Goal: Information Seeking & Learning: Learn about a topic

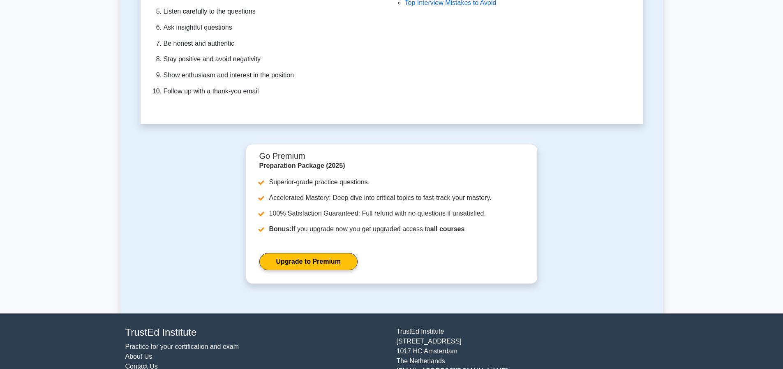
scroll to position [2425, 0]
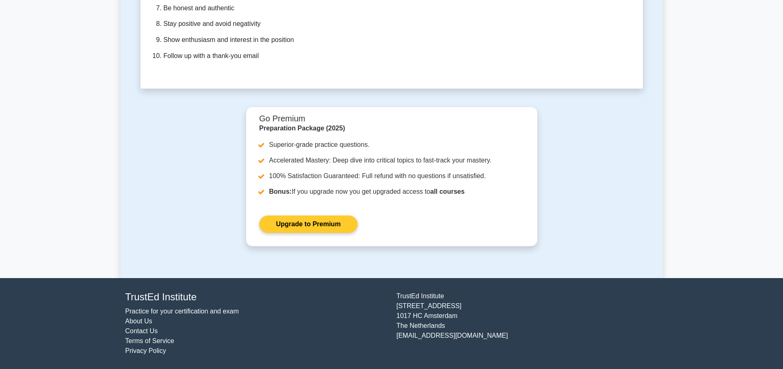
click at [320, 215] on link "Upgrade to Premium" at bounding box center [308, 223] width 98 height 17
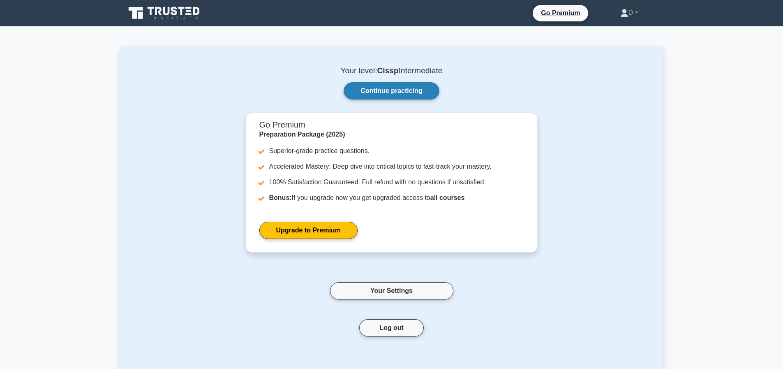
click at [76, 16] on link "Continue practicing" at bounding box center [390, 90] width 95 height 17
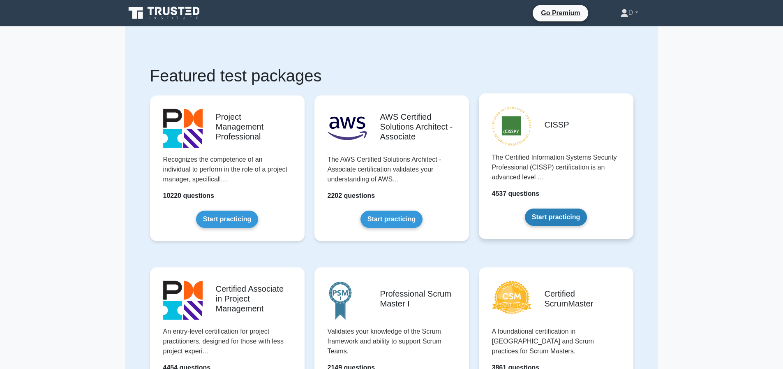
click at [561, 219] on link "Start practicing" at bounding box center [556, 216] width 62 height 17
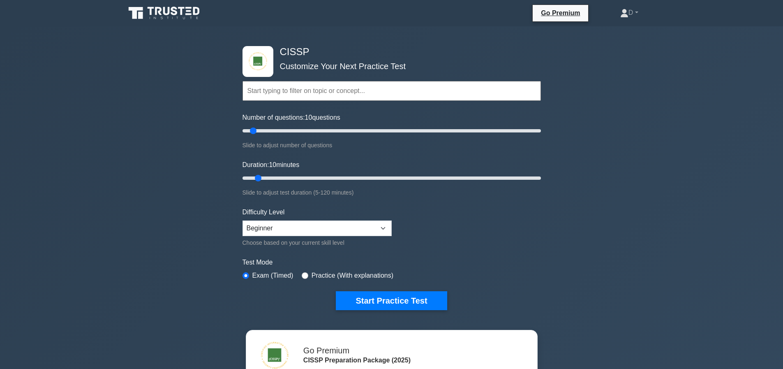
click at [351, 93] on input "text" at bounding box center [391, 91] width 298 height 20
type input "65"
click at [339, 129] on input "Number of questions: 65 questions" at bounding box center [391, 131] width 298 height 10
type input "45"
click at [343, 176] on input "Duration: 45 minutes" at bounding box center [391, 178] width 298 height 10
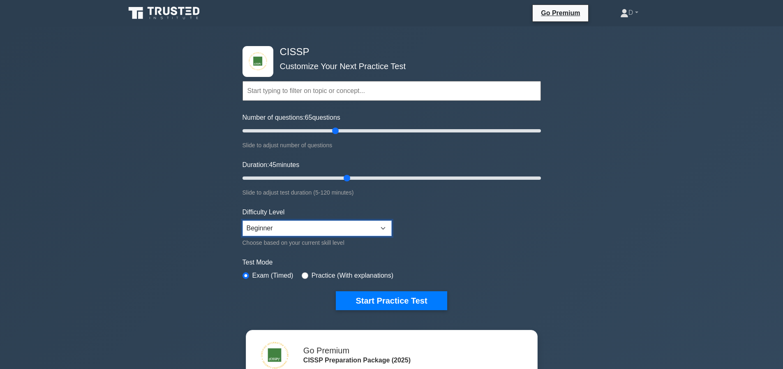
select select "intermediate"
click at [383, 297] on button "Start Practice Test" at bounding box center [391, 300] width 111 height 19
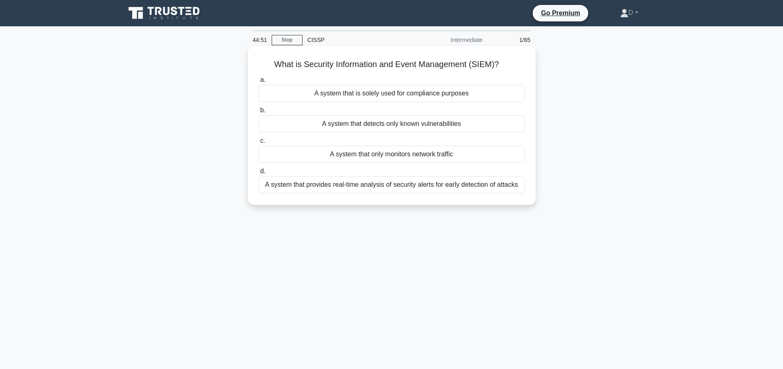
click at [445, 191] on div "A system that provides real-time analysis of security alerts for early detectio…" at bounding box center [391, 184] width 266 height 17
click at [258, 174] on input "d. A system that provides real-time analysis of security alerts for early detec…" at bounding box center [258, 170] width 0 height 5
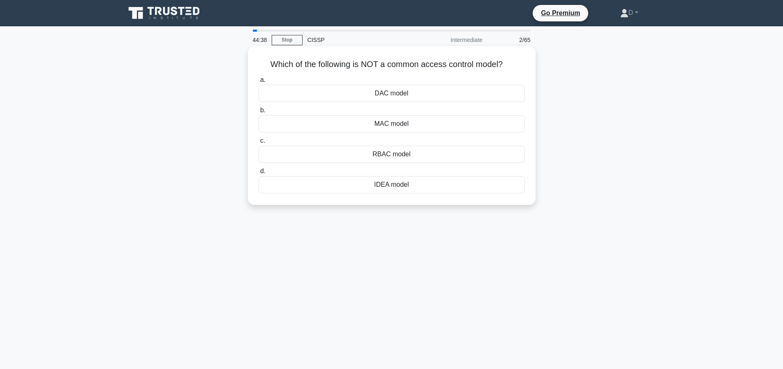
click at [403, 128] on div "MAC model" at bounding box center [391, 123] width 266 height 17
click at [258, 113] on input "b. MAC model" at bounding box center [258, 110] width 0 height 5
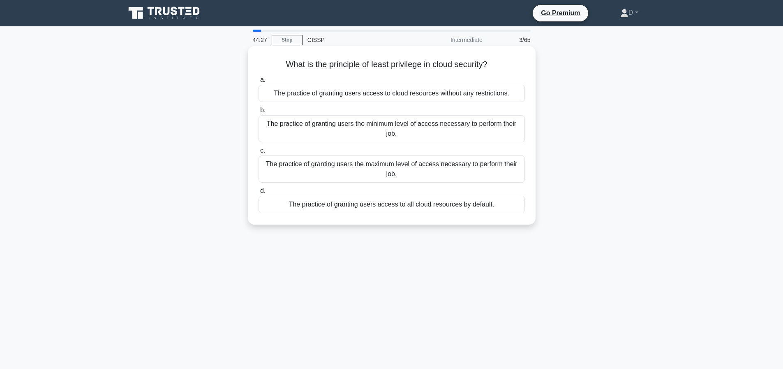
click at [505, 134] on div "The practice of granting users the minimum level of access necessary to perform…" at bounding box center [391, 128] width 266 height 27
click at [258, 113] on input "b. The practice of granting users the minimum level of access necessary to perf…" at bounding box center [258, 110] width 0 height 5
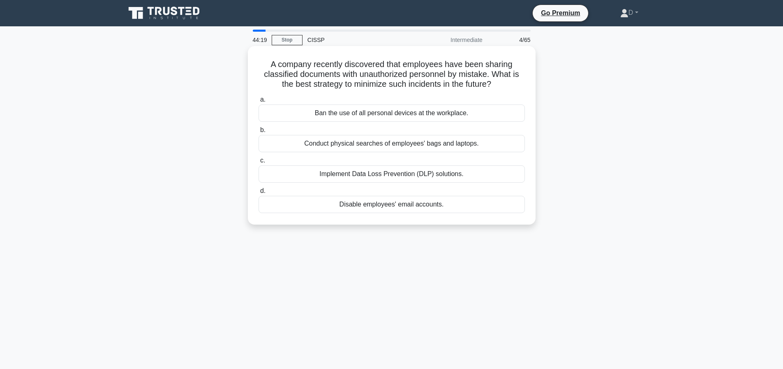
click at [467, 182] on div "Implement Data Loss Prevention (DLP) solutions." at bounding box center [391, 173] width 266 height 17
click at [258, 163] on input "c. Implement Data Loss Prevention (DLP) solutions." at bounding box center [258, 160] width 0 height 5
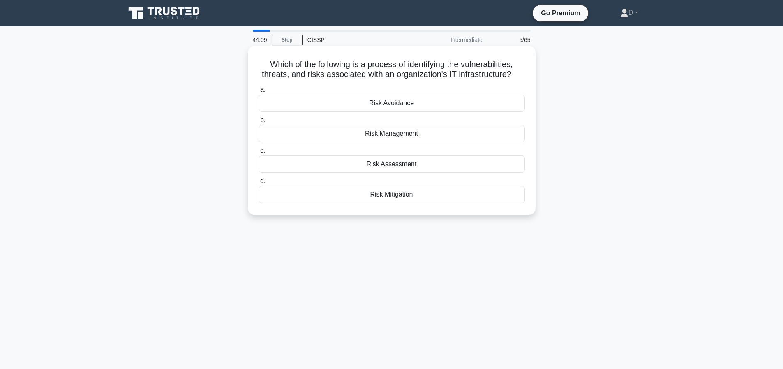
click at [388, 173] on div "Risk Assessment" at bounding box center [391, 163] width 266 height 17
click at [258, 153] on input "c. Risk Assessment" at bounding box center [258, 150] width 0 height 5
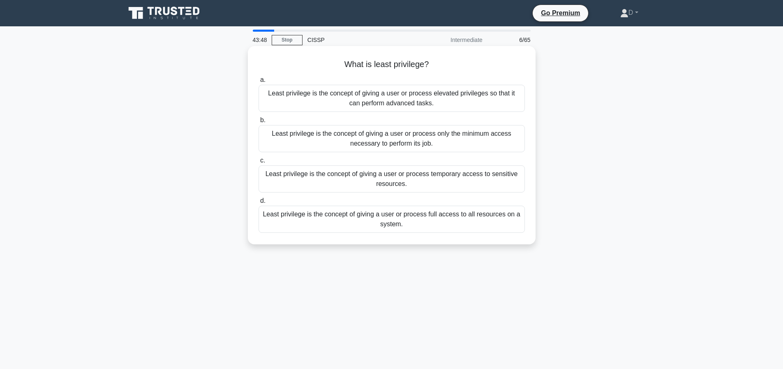
click at [474, 139] on div "Least privilege is the concept of giving a user or process only the minimum acc…" at bounding box center [391, 138] width 266 height 27
click at [258, 123] on input "b. Least privilege is the concept of giving a user or process only the minimum …" at bounding box center [258, 120] width 0 height 5
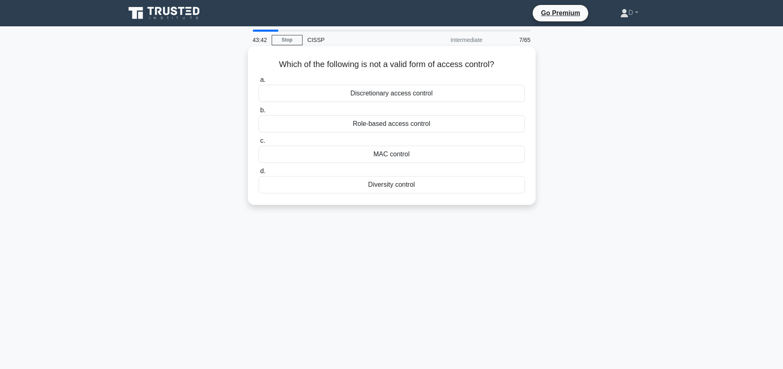
click at [411, 155] on div "MAC control" at bounding box center [391, 153] width 266 height 17
click at [258, 143] on input "c. MAC control" at bounding box center [258, 140] width 0 height 5
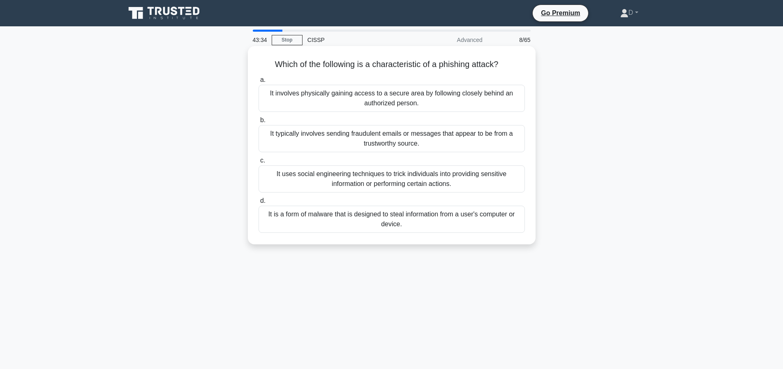
click at [493, 134] on div "It typically involves sending fraudulent emails or messages that appear to be f…" at bounding box center [391, 138] width 266 height 27
click at [258, 123] on input "b. It typically involves sending fraudulent emails or messages that appear to b…" at bounding box center [258, 120] width 0 height 5
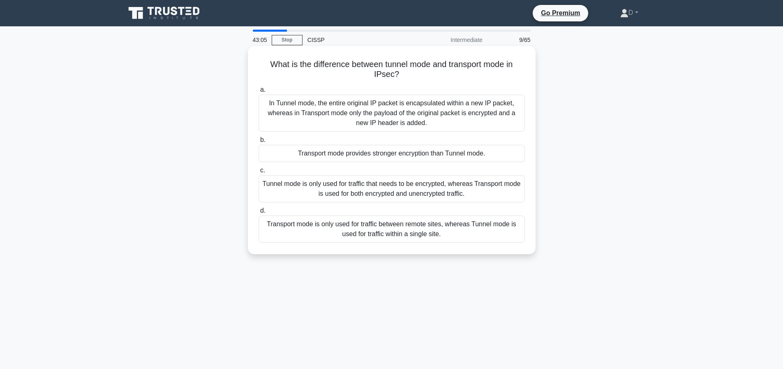
click at [387, 118] on div "In Tunnel mode, the entire original IP packet is encapsulated within a new IP p…" at bounding box center [391, 113] width 266 height 37
click at [258, 92] on input "a. In Tunnel mode, the entire original IP packet is encapsulated within a new I…" at bounding box center [258, 89] width 0 height 5
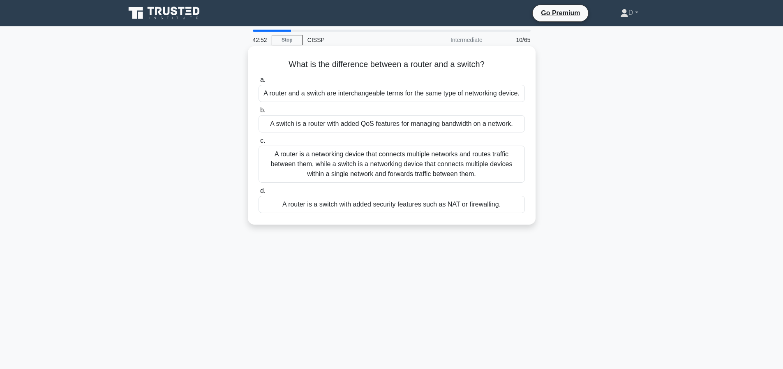
click at [519, 182] on div "A router is a networking device that connects multiple networks and routes traf…" at bounding box center [391, 163] width 266 height 37
click at [258, 143] on input "c. A router is a networking device that connects multiple networks and routes t…" at bounding box center [258, 140] width 0 height 5
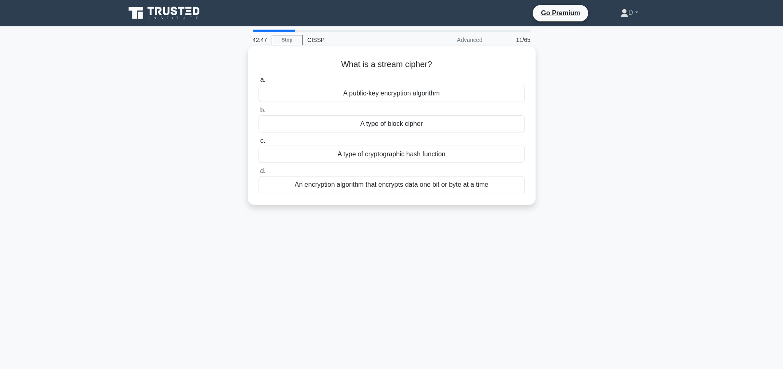
click at [481, 189] on div "An encryption algorithm that encrypts data one bit or byte at a time" at bounding box center [391, 184] width 266 height 17
click at [258, 174] on input "d. An encryption algorithm that encrypts data one bit or byte at a time" at bounding box center [258, 170] width 0 height 5
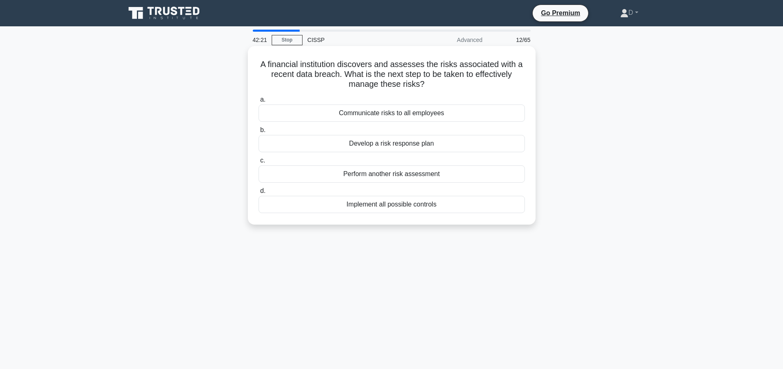
click at [399, 144] on div "Develop a risk response plan" at bounding box center [391, 143] width 266 height 17
click at [258, 133] on input "b. Develop a risk response plan" at bounding box center [258, 129] width 0 height 5
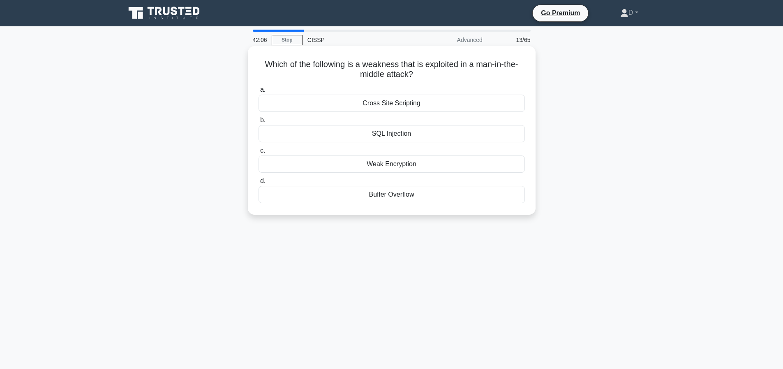
click at [398, 133] on div "SQL Injection" at bounding box center [391, 133] width 266 height 17
click at [258, 123] on input "b. SQL Injection" at bounding box center [258, 120] width 0 height 5
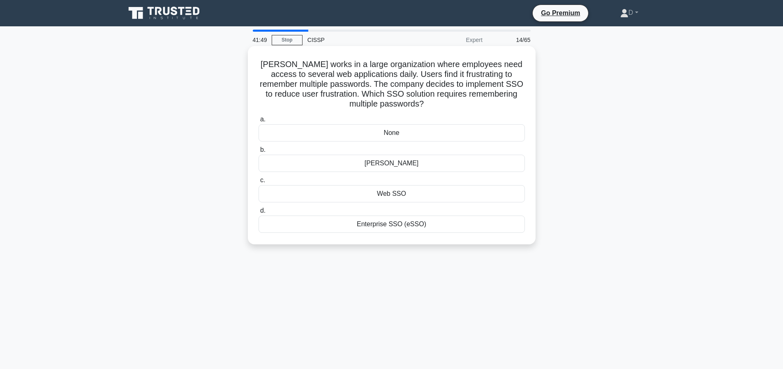
click at [398, 135] on div "None" at bounding box center [391, 132] width 266 height 17
click at [258, 122] on input "a. None" at bounding box center [258, 119] width 0 height 5
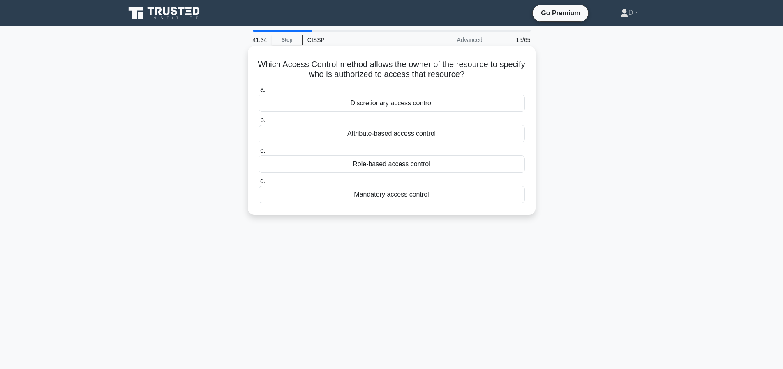
click at [399, 104] on div "Discretionary access control" at bounding box center [391, 103] width 266 height 17
click at [258, 92] on input "a. Discretionary access control" at bounding box center [258, 89] width 0 height 5
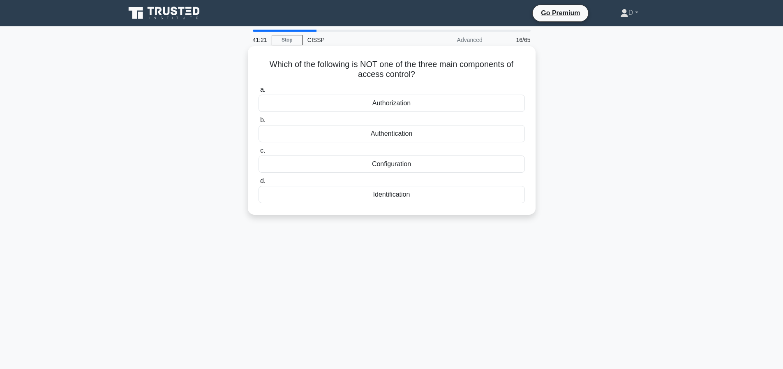
click at [434, 103] on div "Authorization" at bounding box center [391, 103] width 266 height 17
click at [258, 92] on input "a. Authorization" at bounding box center [258, 89] width 0 height 5
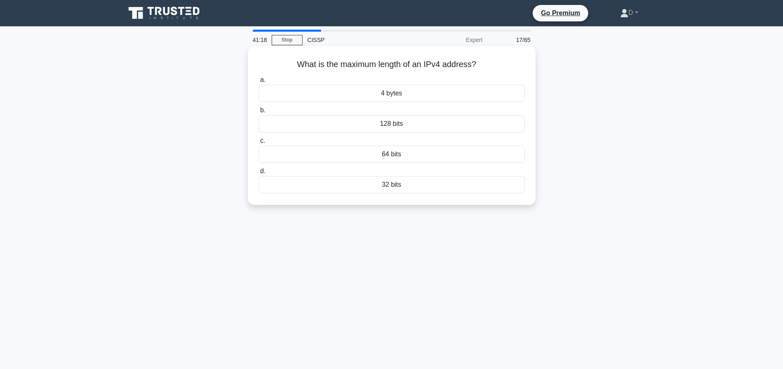
click at [413, 128] on div "128 bits" at bounding box center [391, 123] width 266 height 17
click at [258, 113] on input "b. 128 bits" at bounding box center [258, 110] width 0 height 5
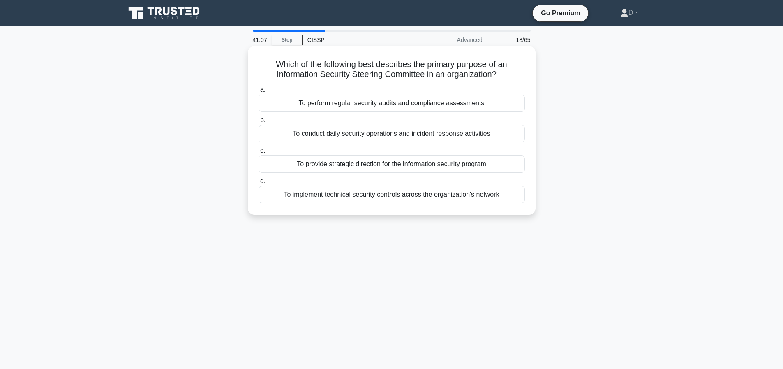
click at [421, 163] on div "To provide strategic direction for the information security program" at bounding box center [391, 163] width 266 height 17
click at [258, 153] on input "c. To provide strategic direction for the information security program" at bounding box center [258, 150] width 0 height 5
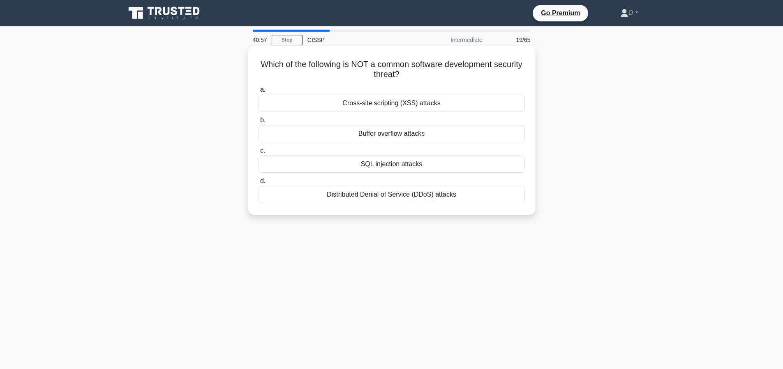
click at [417, 196] on div "Distributed Denial of Service (DDoS) attacks" at bounding box center [391, 194] width 266 height 17
click at [258, 184] on input "d. Distributed Denial of Service (DDoS) attacks" at bounding box center [258, 180] width 0 height 5
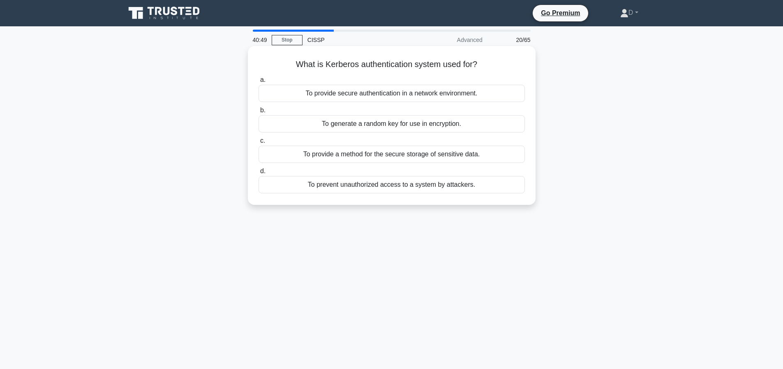
click at [408, 123] on div "To generate a random key for use in encryption." at bounding box center [391, 123] width 266 height 17
click at [258, 113] on input "b. To generate a random key for use in encryption." at bounding box center [258, 110] width 0 height 5
click at [452, 185] on div "To specify which users or groups can access specific resources" at bounding box center [391, 184] width 266 height 17
click at [258, 174] on input "d. To specify which users or groups can access specific resources" at bounding box center [258, 170] width 0 height 5
click at [450, 157] on div "To limit access to only those who require it to perform their job duties" at bounding box center [391, 153] width 266 height 17
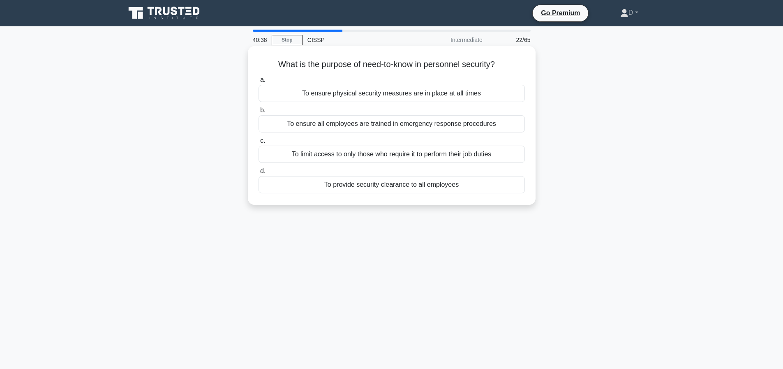
click at [258, 143] on input "c. To limit access to only those who require it to perform their job duties" at bounding box center [258, 140] width 0 height 5
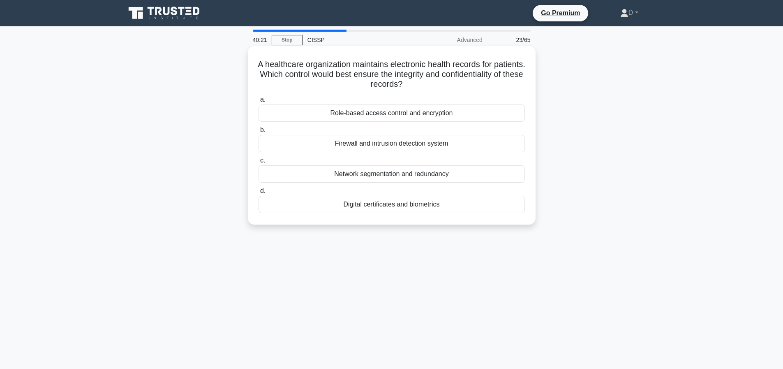
click at [364, 113] on div "Role-based access control and encryption" at bounding box center [391, 112] width 266 height 17
click at [258, 102] on input "a. Role-based access control and encryption" at bounding box center [258, 99] width 0 height 5
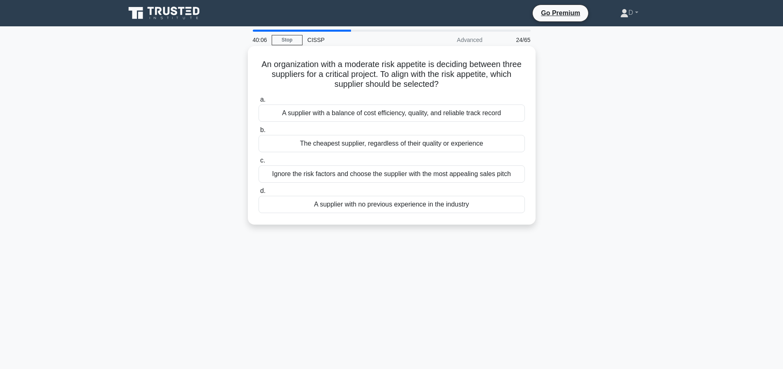
click at [505, 112] on div "A supplier with a balance of cost efficiency, quality, and reliable track record" at bounding box center [391, 112] width 266 height 17
click at [258, 102] on input "a. A supplier with a balance of cost efficiency, quality, and reliable track re…" at bounding box center [258, 99] width 0 height 5
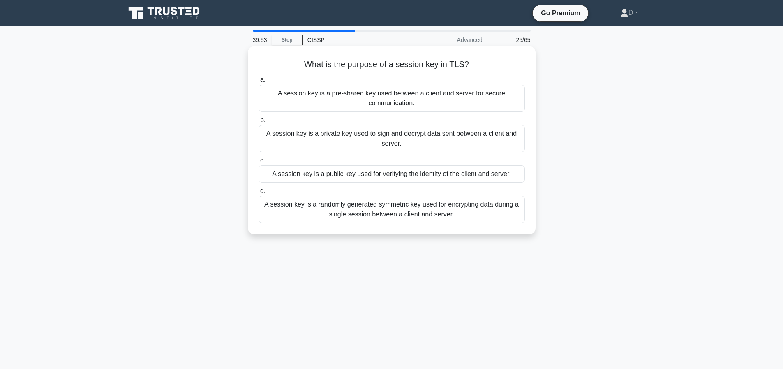
click at [406, 205] on div "A session key is a randomly generated symmetric key used for encrypting data du…" at bounding box center [391, 209] width 266 height 27
click at [258, 194] on input "d. A session key is a randomly generated symmetric key used for encrypting data…" at bounding box center [258, 190] width 0 height 5
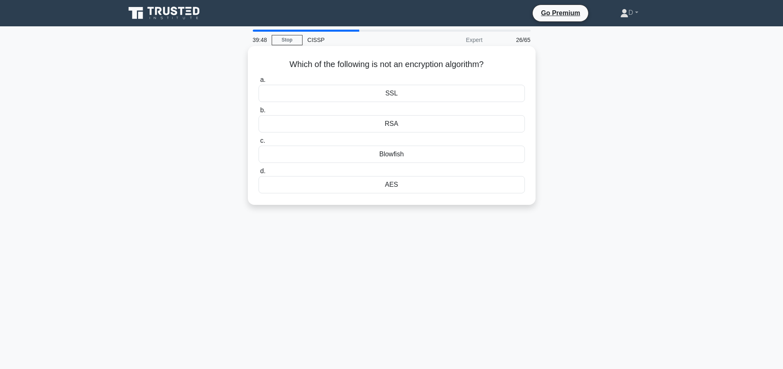
click at [384, 95] on div "SSL" at bounding box center [391, 93] width 266 height 17
click at [258, 83] on input "a. SSL" at bounding box center [258, 79] width 0 height 5
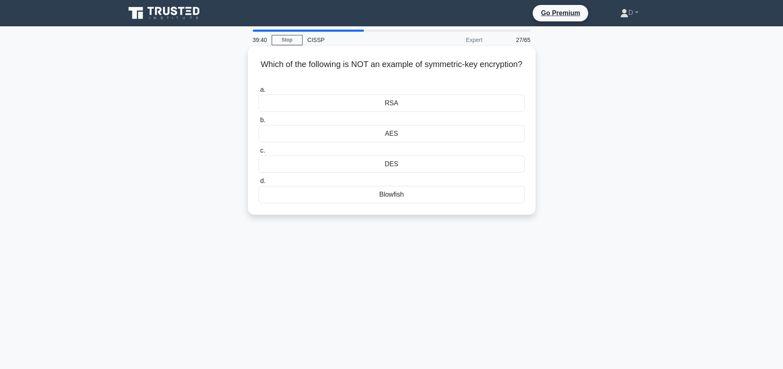
click at [449, 166] on div "DES" at bounding box center [391, 163] width 266 height 17
click at [258, 153] on input "c. DES" at bounding box center [258, 150] width 0 height 5
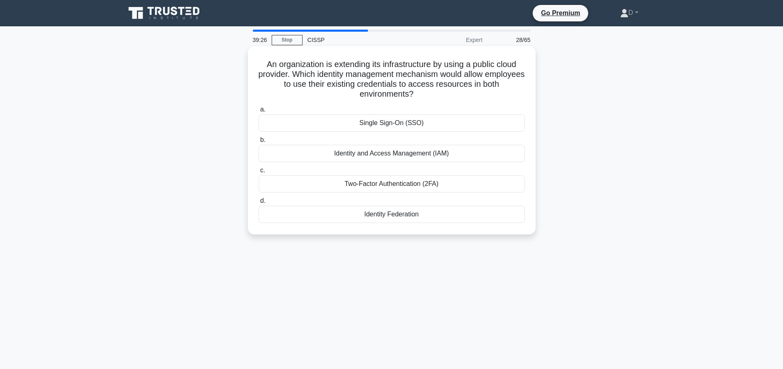
click at [391, 116] on div "Single Sign-On (SSO)" at bounding box center [391, 122] width 266 height 17
click at [258, 112] on input "a. Single Sign-On (SSO)" at bounding box center [258, 109] width 0 height 5
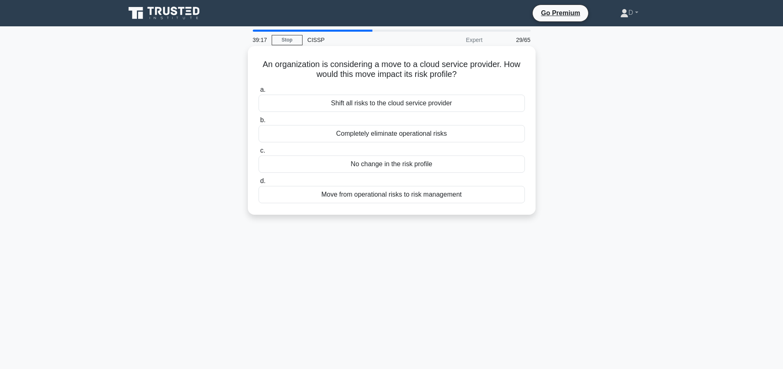
click at [422, 99] on div "Shift all risks to the cloud service provider" at bounding box center [391, 103] width 266 height 17
click at [258, 92] on input "a. Shift all risks to the cloud service provider" at bounding box center [258, 89] width 0 height 5
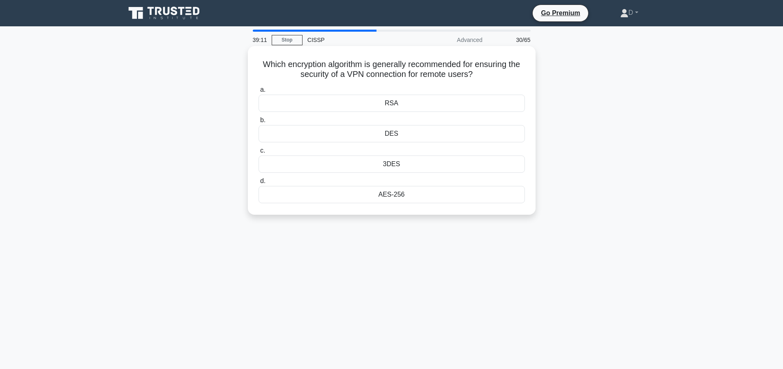
click at [395, 199] on div "AES-256" at bounding box center [391, 194] width 266 height 17
click at [258, 184] on input "d. AES-256" at bounding box center [258, 180] width 0 height 5
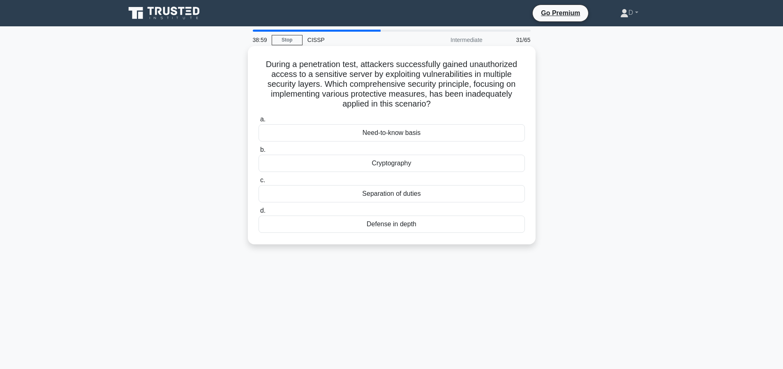
click at [401, 225] on div "Defense in depth" at bounding box center [391, 223] width 266 height 17
click at [258, 213] on input "d. Defense in depth" at bounding box center [258, 210] width 0 height 5
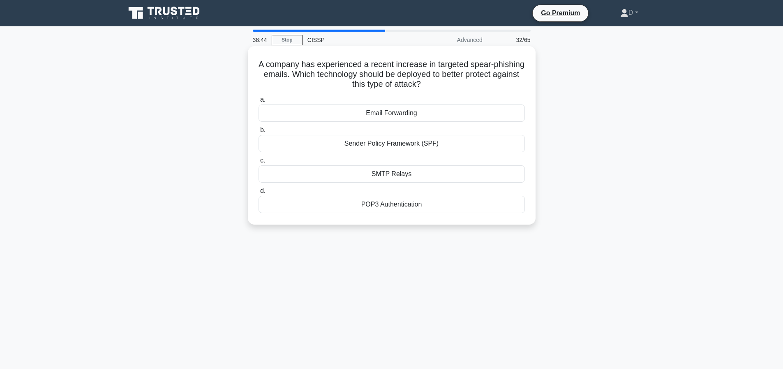
click at [394, 205] on div "POP3 Authentication" at bounding box center [391, 204] width 266 height 17
click at [258, 194] on input "d. POP3 Authentication" at bounding box center [258, 190] width 0 height 5
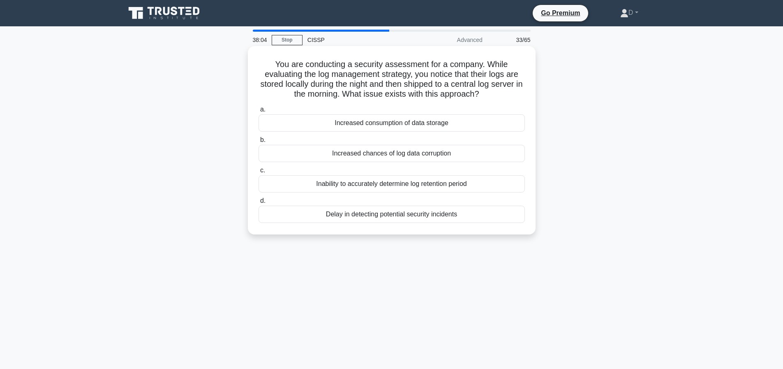
click at [400, 152] on div "Increased chances of log data corruption" at bounding box center [391, 153] width 266 height 17
click at [258, 143] on input "b. Increased chances of log data corruption" at bounding box center [258, 139] width 0 height 5
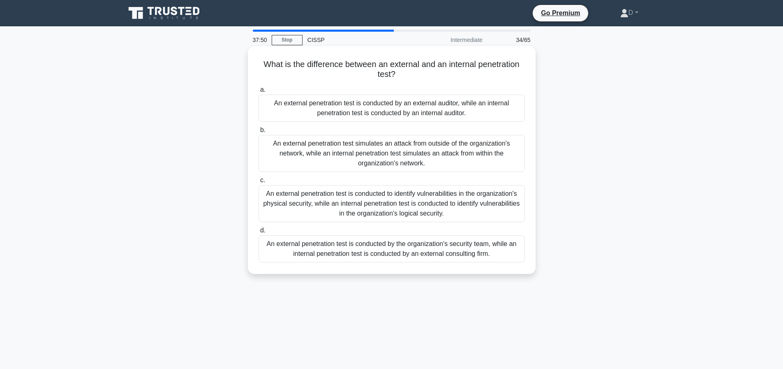
click at [341, 151] on div "An external penetration test simulates an attack from outside of the organizati…" at bounding box center [391, 153] width 266 height 37
click at [258, 133] on input "b. An external penetration test simulates an attack from outside of the organiz…" at bounding box center [258, 129] width 0 height 5
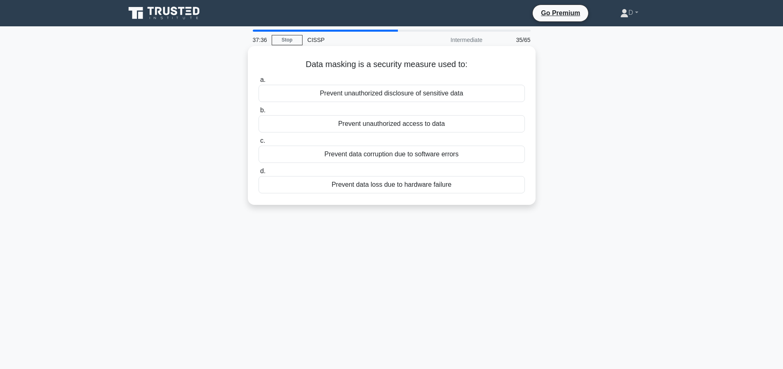
click at [382, 95] on div "Prevent unauthorized disclosure of sensitive data" at bounding box center [391, 93] width 266 height 17
click at [258, 83] on input "a. Prevent unauthorized disclosure of sensitive data" at bounding box center [258, 79] width 0 height 5
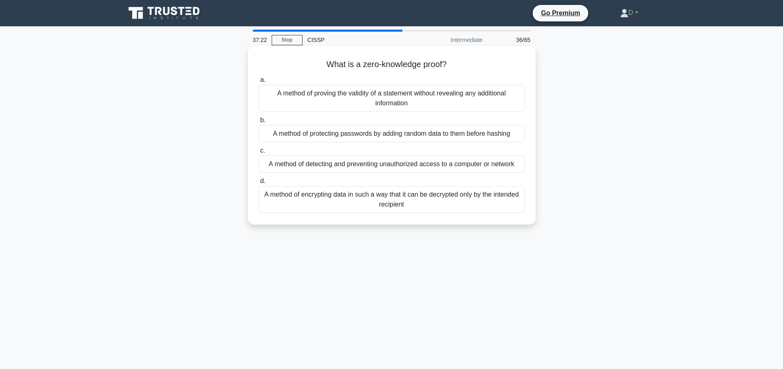
click at [438, 209] on div "A method of encrypting data in such a way that it can be decrypted only by the …" at bounding box center [391, 199] width 266 height 27
click at [258, 184] on input "d. A method of encrypting data in such a way that it can be decrypted only by t…" at bounding box center [258, 180] width 0 height 5
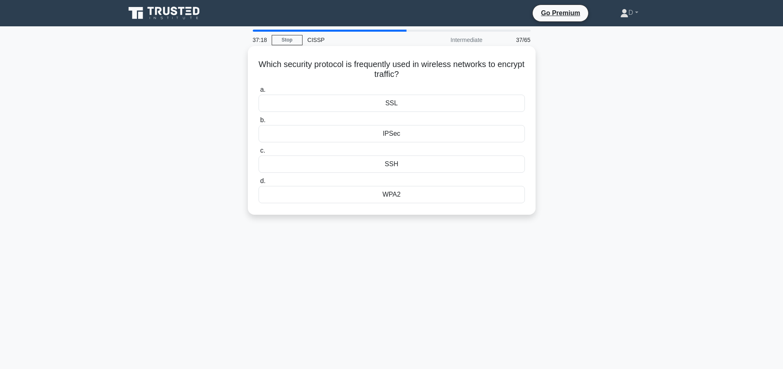
click at [393, 197] on div "WPA2" at bounding box center [391, 194] width 266 height 17
click at [258, 184] on input "d. WPA2" at bounding box center [258, 180] width 0 height 5
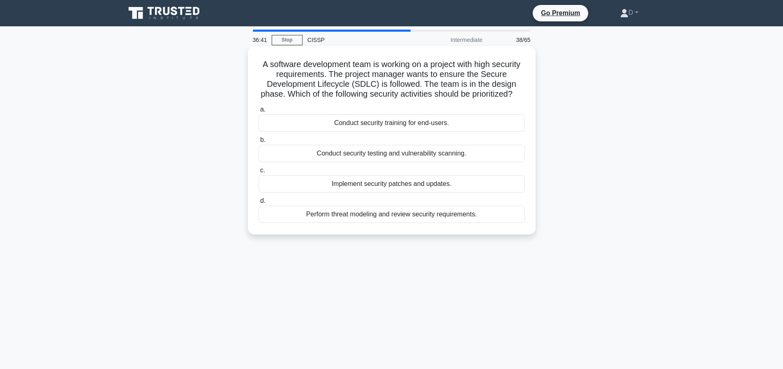
drag, startPoint x: 465, startPoint y: 231, endPoint x: 465, endPoint y: 226, distance: 4.9
click at [465, 223] on div "Perform threat modeling and review security requirements." at bounding box center [391, 213] width 266 height 17
click at [258, 203] on input "d. Perform threat modeling and review security requirements." at bounding box center [258, 200] width 0 height 5
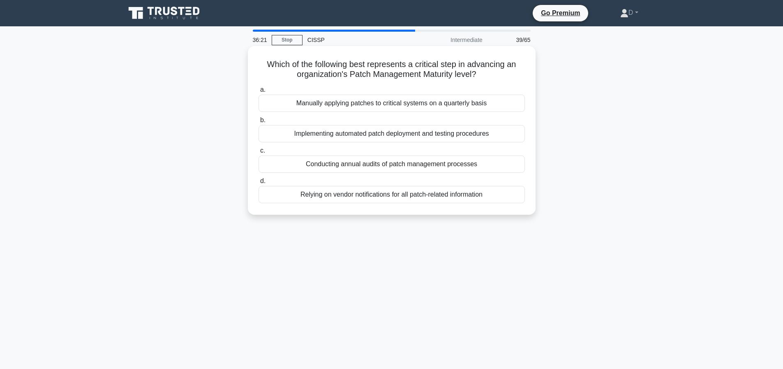
click at [425, 131] on div "Implementing automated patch deployment and testing procedures" at bounding box center [391, 133] width 266 height 17
click at [258, 123] on input "b. Implementing automated patch deployment and testing procedures" at bounding box center [258, 120] width 0 height 5
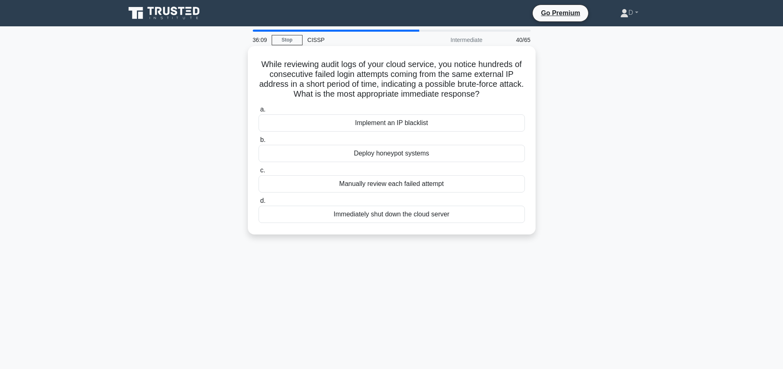
click at [379, 129] on div "Implement an IP blacklist" at bounding box center [391, 122] width 266 height 17
click at [258, 112] on input "a. Implement an IP blacklist" at bounding box center [258, 109] width 0 height 5
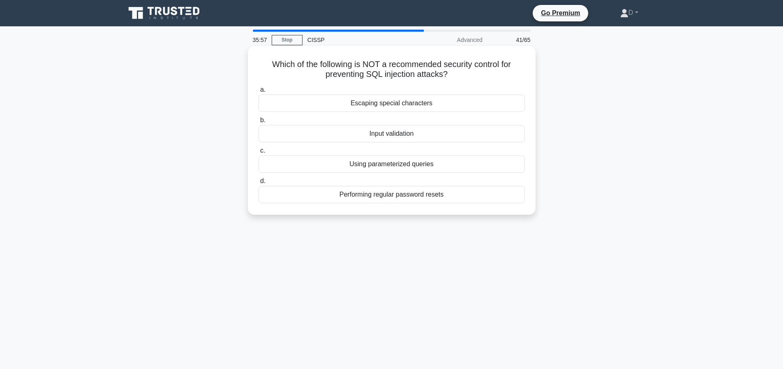
click at [429, 193] on div "Performing regular password resets" at bounding box center [391, 194] width 266 height 17
click at [258, 184] on input "d. Performing regular password resets" at bounding box center [258, 180] width 0 height 5
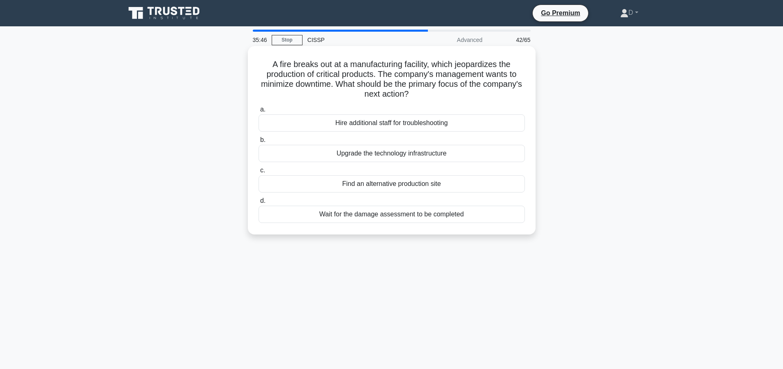
click at [438, 180] on div "Find an alternative production site" at bounding box center [391, 183] width 266 height 17
click at [258, 173] on input "c. Find an alternative production site" at bounding box center [258, 170] width 0 height 5
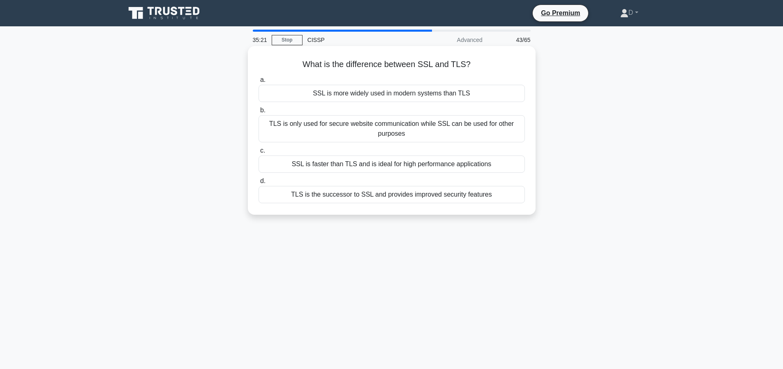
click at [425, 136] on div "TLS is only used for secure website communication while SSL can be used for oth…" at bounding box center [391, 128] width 266 height 27
click at [258, 113] on input "b. TLS is only used for secure website communication while SSL can be used for …" at bounding box center [258, 110] width 0 height 5
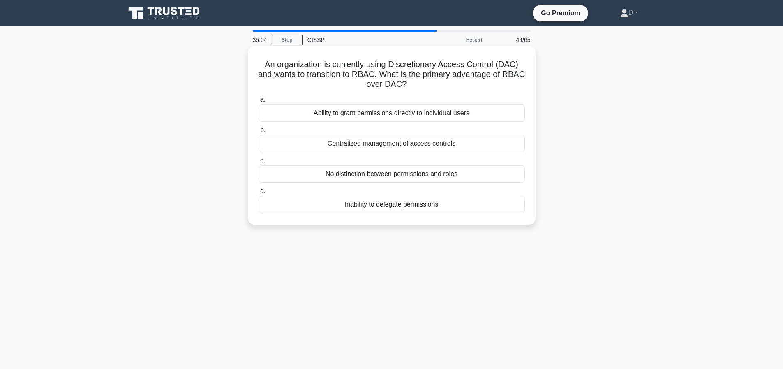
click at [401, 110] on div "Ability to grant permissions directly to individual users" at bounding box center [391, 112] width 266 height 17
click at [258, 102] on input "a. Ability to grant permissions directly to individual users" at bounding box center [258, 99] width 0 height 5
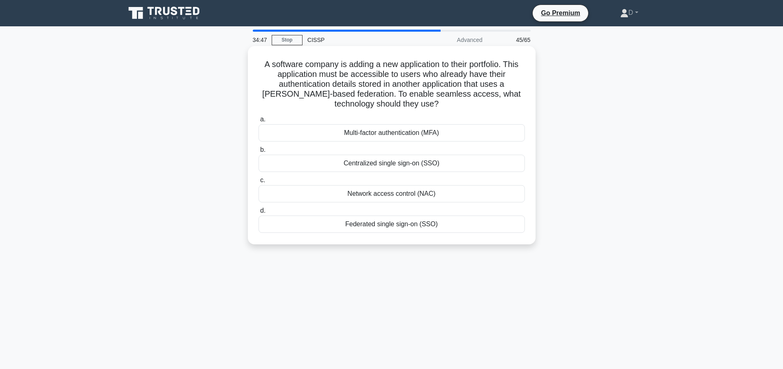
click at [412, 224] on div "Federated single sign-on (SSO)" at bounding box center [391, 223] width 266 height 17
click at [258, 213] on input "d. Federated single sign-on (SSO)" at bounding box center [258, 210] width 0 height 5
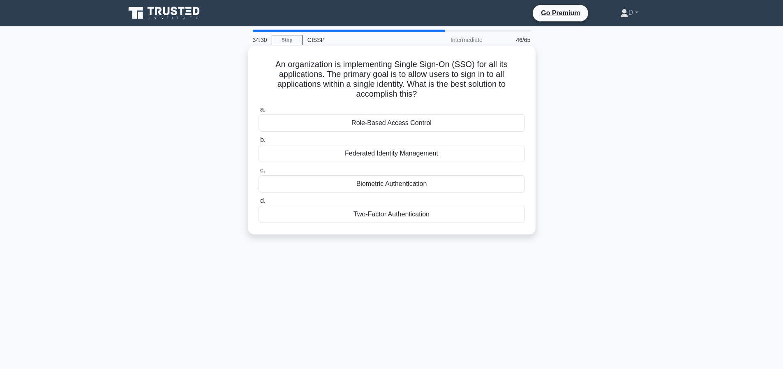
click at [437, 152] on div "Federated Identity Management" at bounding box center [391, 153] width 266 height 17
click at [258, 143] on input "b. Federated Identity Management" at bounding box center [258, 139] width 0 height 5
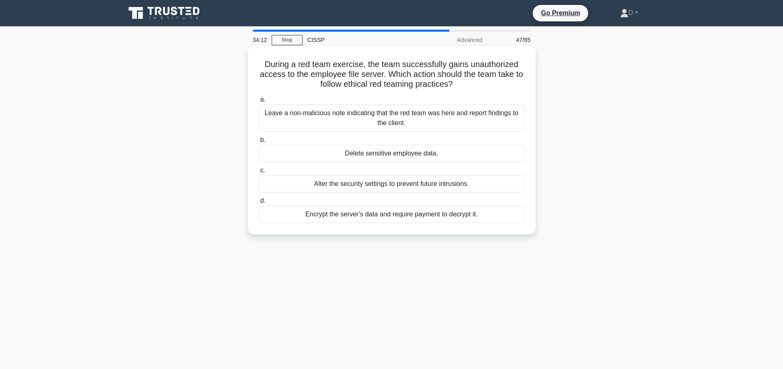
click at [376, 122] on div "Leave a non-malicious note indicating that the red team was here and report fin…" at bounding box center [391, 117] width 266 height 27
click at [258, 102] on input "a. Leave a non-malicious note indicating that the red team was here and report …" at bounding box center [258, 99] width 0 height 5
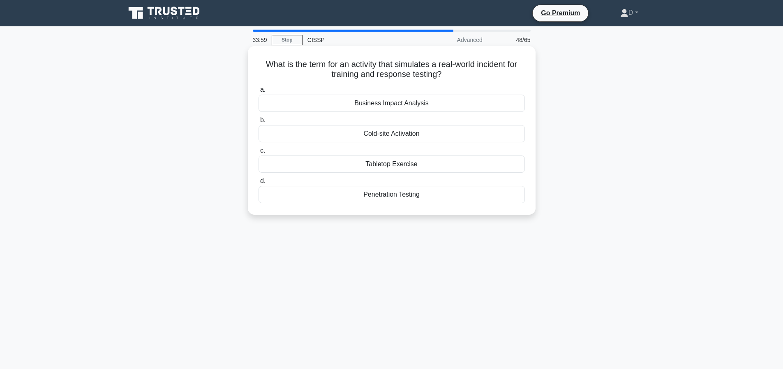
click at [390, 164] on div "Tabletop Exercise" at bounding box center [391, 163] width 266 height 17
click at [258, 153] on input "c. Tabletop Exercise" at bounding box center [258, 150] width 0 height 5
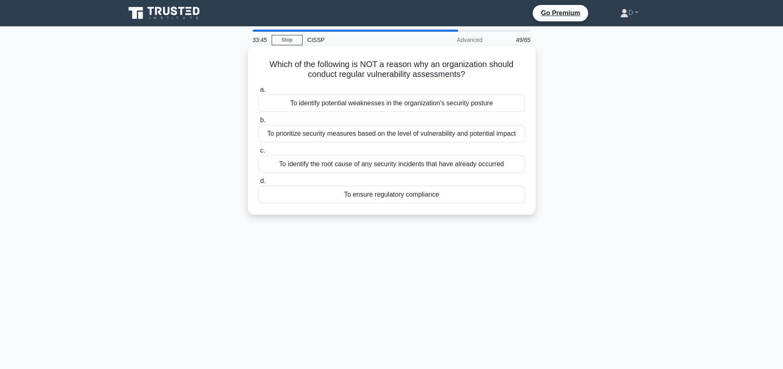
click at [413, 173] on div "To identify the root cause of any security incidents that have already occurred" at bounding box center [391, 163] width 266 height 17
click at [258, 153] on input "c. To identify the root cause of any security incidents that have already occur…" at bounding box center [258, 150] width 0 height 5
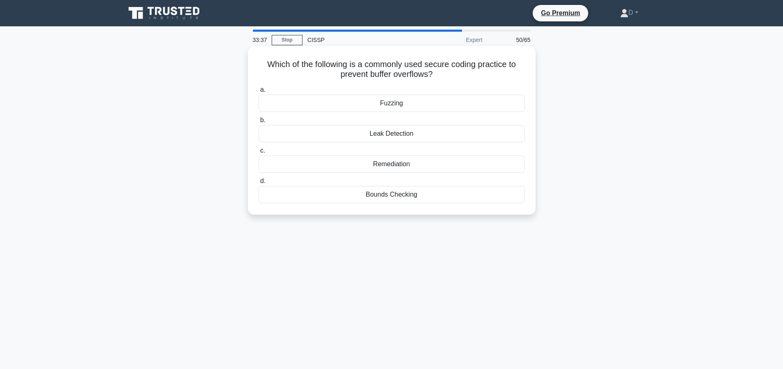
click at [402, 100] on div "Fuzzing" at bounding box center [391, 103] width 266 height 17
click at [258, 92] on input "a. Fuzzing" at bounding box center [258, 89] width 0 height 5
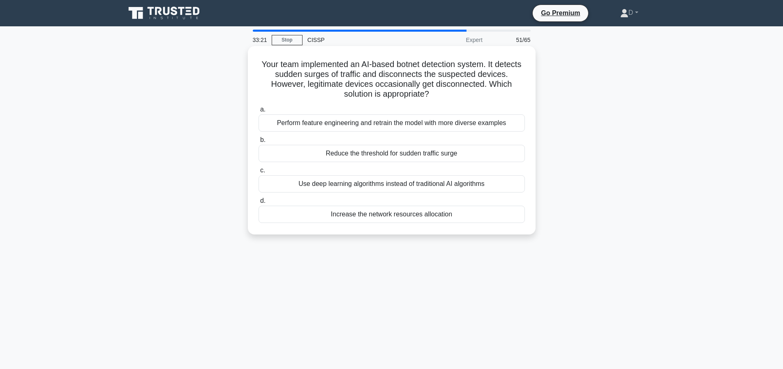
click at [459, 122] on div "Perform feature engineering and retrain the model with more diverse examples" at bounding box center [391, 122] width 266 height 17
click at [258, 112] on input "a. Perform feature engineering and retrain the model with more diverse examples" at bounding box center [258, 109] width 0 height 5
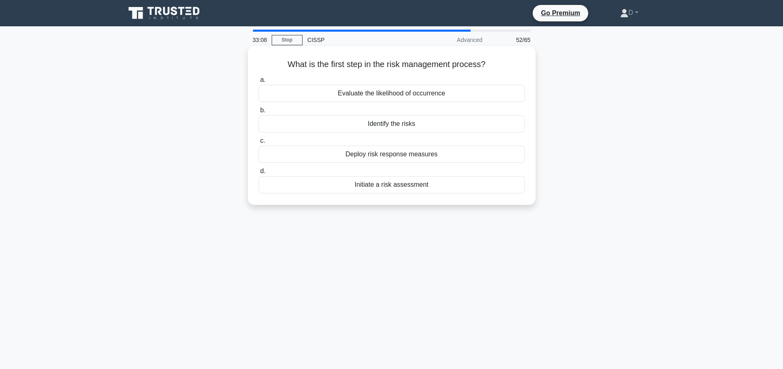
click at [401, 186] on div "Initiate a risk assessment" at bounding box center [391, 184] width 266 height 17
click at [258, 174] on input "d. Initiate a risk assessment" at bounding box center [258, 170] width 0 height 5
click at [399, 152] on div "Preventive control" at bounding box center [391, 153] width 266 height 17
click at [258, 143] on input "c. Preventive control" at bounding box center [258, 140] width 0 height 5
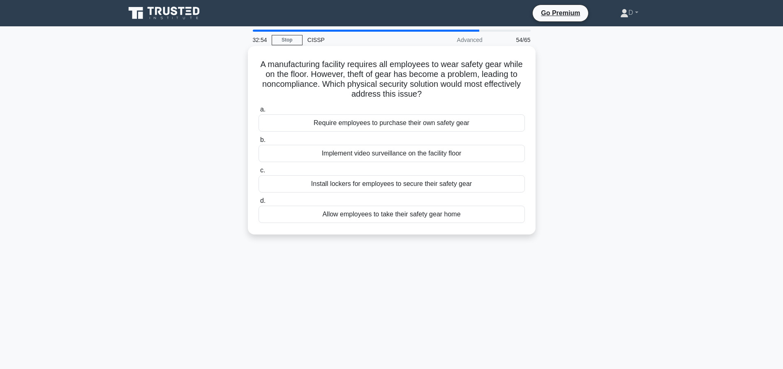
click at [456, 185] on div "Install lockers for employees to secure their safety gear" at bounding box center [391, 183] width 266 height 17
click at [258, 173] on input "c. Install lockers for employees to secure their safety gear" at bounding box center [258, 170] width 0 height 5
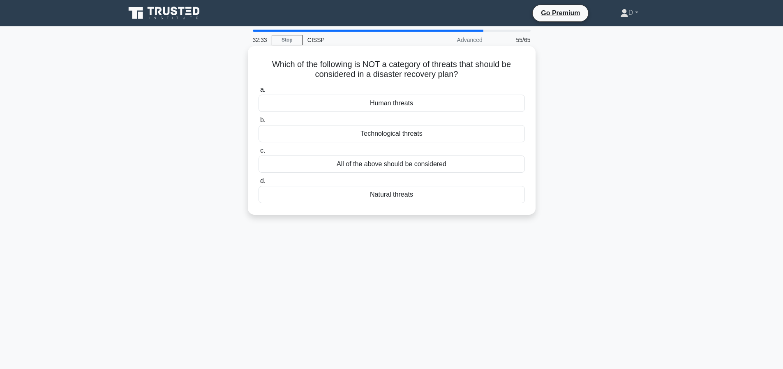
click at [418, 107] on div "Human threats" at bounding box center [391, 103] width 266 height 17
click at [258, 92] on input "a. Human threats" at bounding box center [258, 89] width 0 height 5
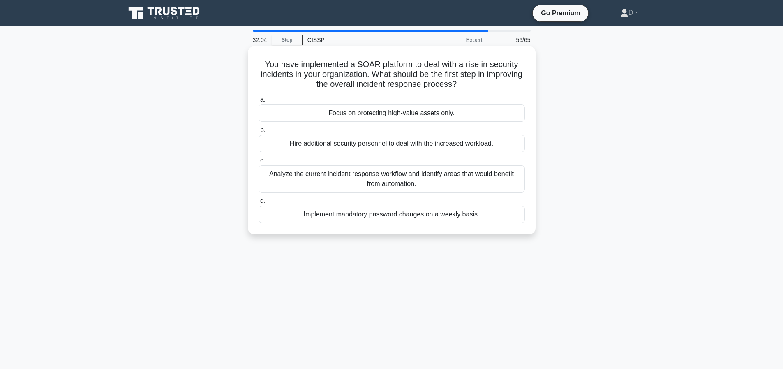
click at [404, 173] on div "Analyze the current incident response workflow and identify areas that would be…" at bounding box center [391, 178] width 266 height 27
click at [258, 163] on input "c. Analyze the current incident response workflow and identify areas that would…" at bounding box center [258, 160] width 0 height 5
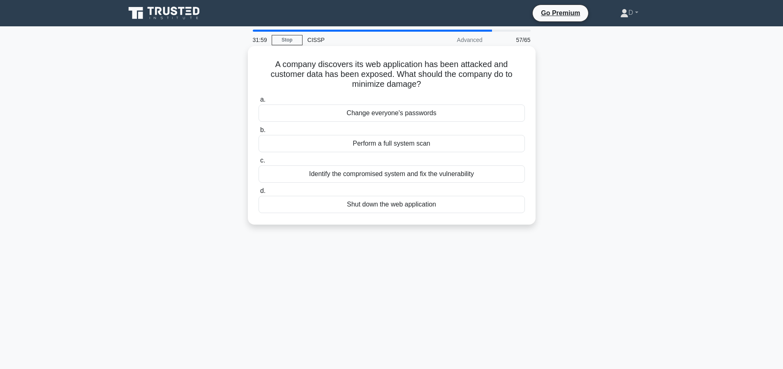
click at [462, 174] on div "Identify the compromised system and fix the vulnerability" at bounding box center [391, 173] width 266 height 17
click at [258, 163] on input "c. Identify the compromised system and fix the vulnerability" at bounding box center [258, 160] width 0 height 5
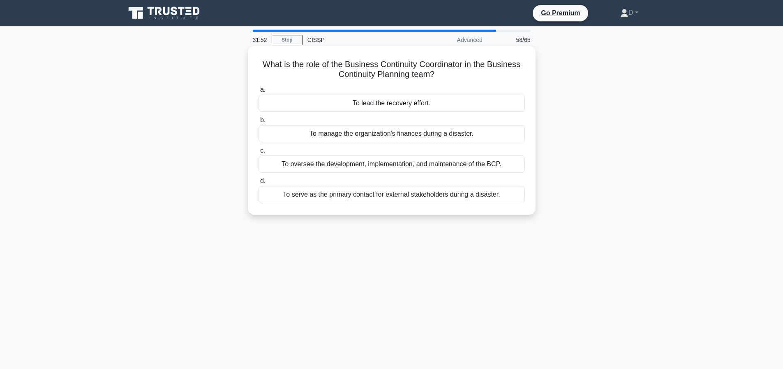
click at [466, 166] on div "To oversee the development, implementation, and maintenance of the BCP." at bounding box center [391, 163] width 266 height 17
click at [258, 153] on input "c. To oversee the development, implementation, and maintenance of the BCP." at bounding box center [258, 150] width 0 height 5
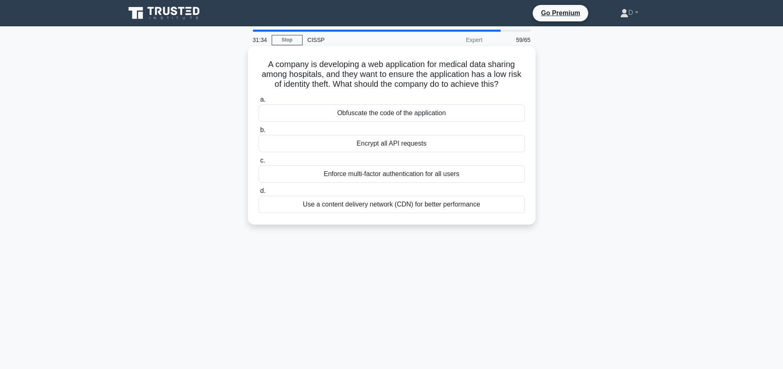
click at [446, 122] on div "Obfuscate the code of the application" at bounding box center [391, 112] width 266 height 17
click at [258, 102] on input "a. Obfuscate the code of the application" at bounding box center [258, 99] width 0 height 5
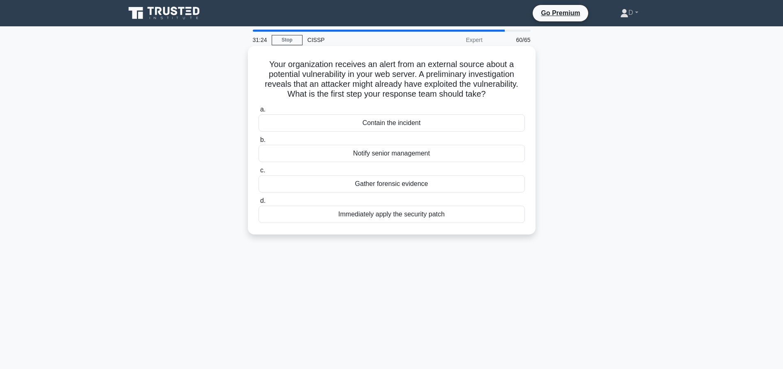
click at [429, 131] on div "Contain the incident" at bounding box center [391, 122] width 266 height 17
click at [258, 112] on input "a. Contain the incident" at bounding box center [258, 109] width 0 height 5
click at [429, 153] on div "File scanning with decryption capability" at bounding box center [391, 153] width 266 height 17
click at [258, 143] on input "b. File scanning with decryption capability" at bounding box center [258, 139] width 0 height 5
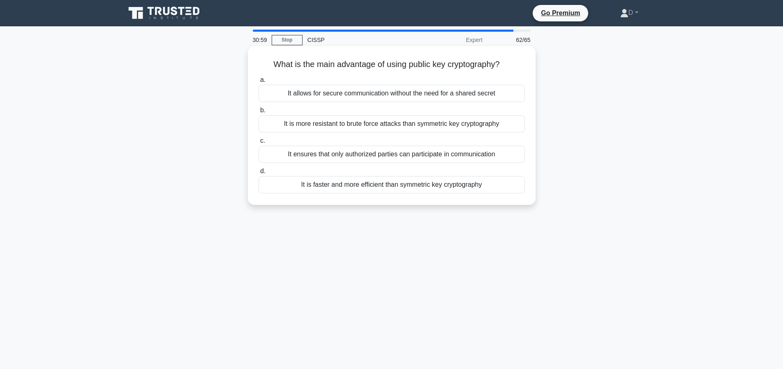
click at [477, 96] on div "It allows for secure communication without the need for a shared secret" at bounding box center [391, 93] width 266 height 17
click at [258, 83] on input "a. It allows for secure communication without the need for a shared secret" at bounding box center [258, 79] width 0 height 5
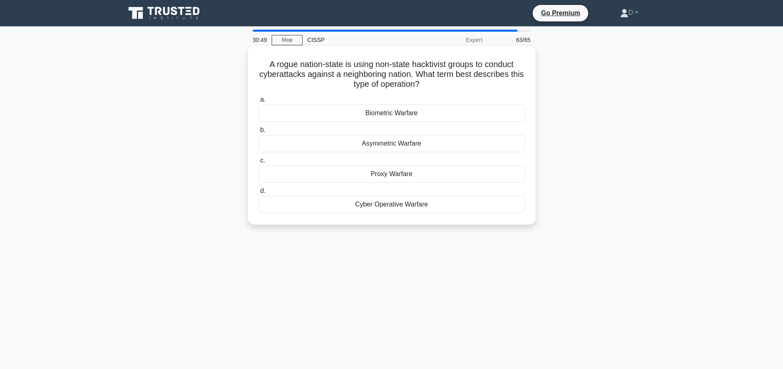
click at [388, 177] on div "Proxy Warfare" at bounding box center [391, 173] width 266 height 17
click at [258, 163] on input "c. Proxy Warfare" at bounding box center [258, 160] width 0 height 5
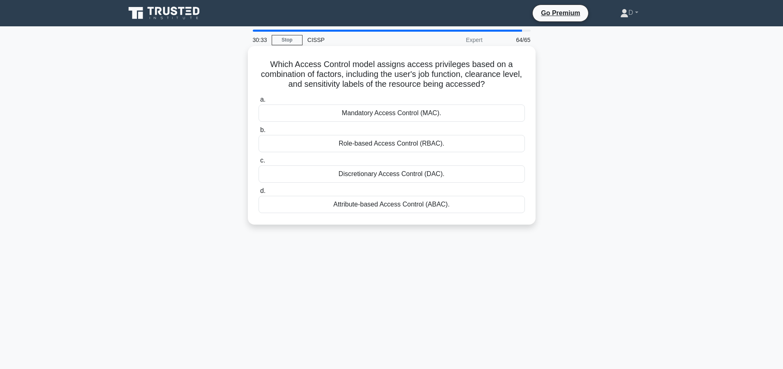
click at [412, 143] on div "Role-based Access Control (RBAC)." at bounding box center [391, 143] width 266 height 17
click at [258, 133] on input "b. Role-based Access Control (RBAC)." at bounding box center [258, 129] width 0 height 5
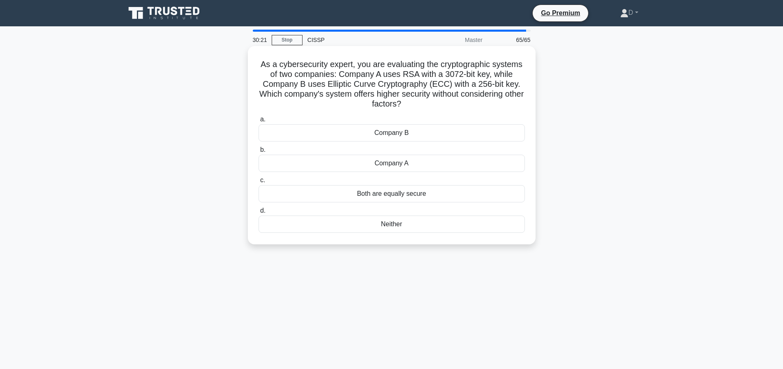
click at [378, 162] on div "Company A" at bounding box center [391, 162] width 266 height 17
click at [258, 152] on input "b. Company A" at bounding box center [258, 149] width 0 height 5
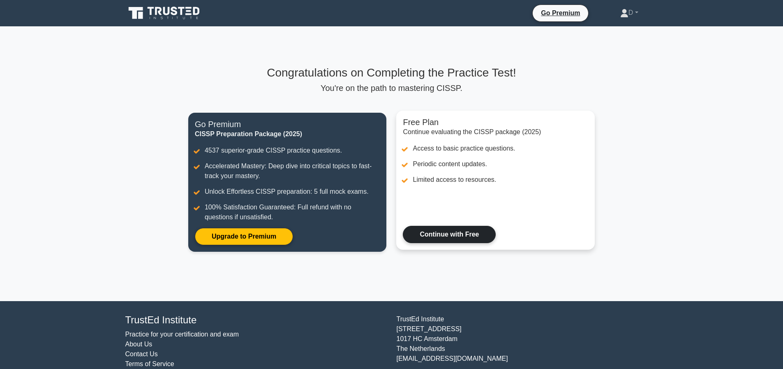
click at [463, 240] on link "Continue with Free" at bounding box center [449, 234] width 93 height 17
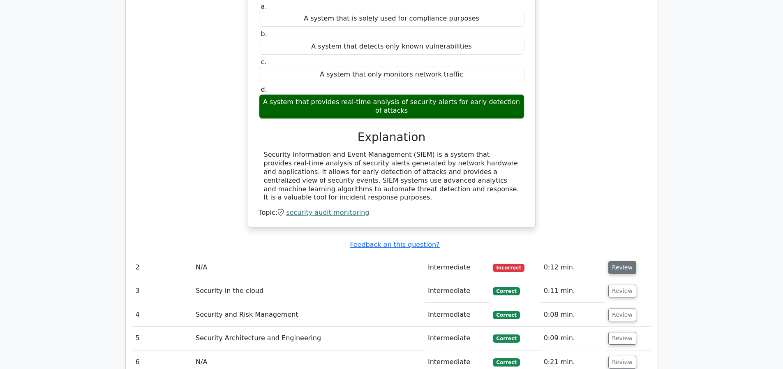
scroll to position [1127, 0]
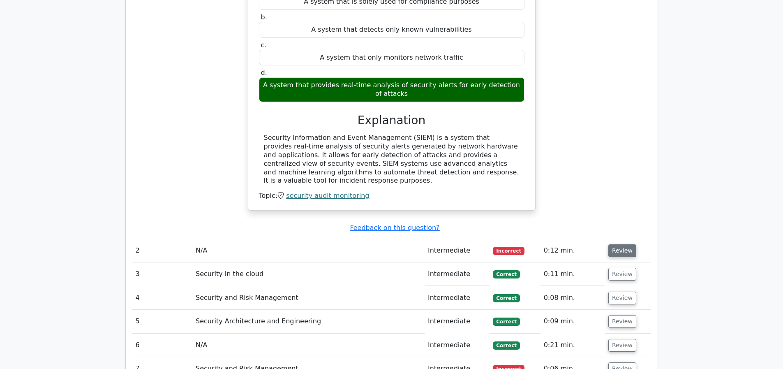
click at [620, 249] on button "Review" at bounding box center [622, 250] width 28 height 13
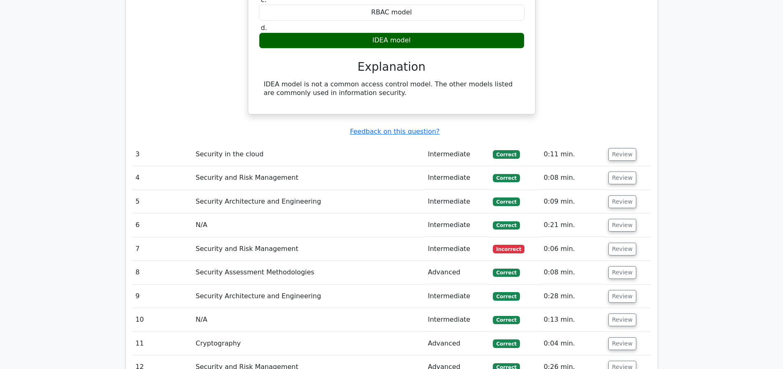
scroll to position [1544, 0]
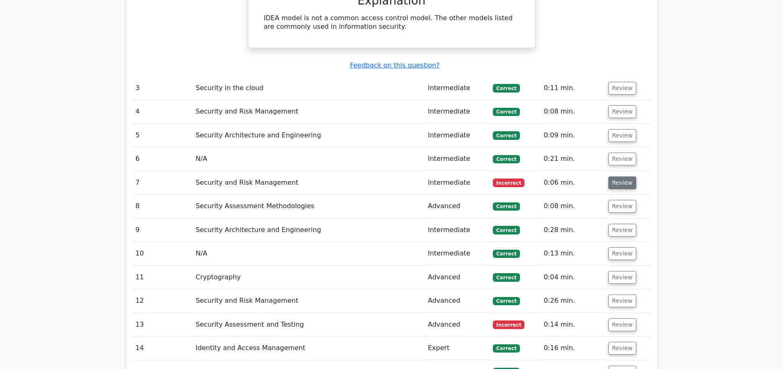
click at [616, 184] on button "Review" at bounding box center [622, 182] width 28 height 13
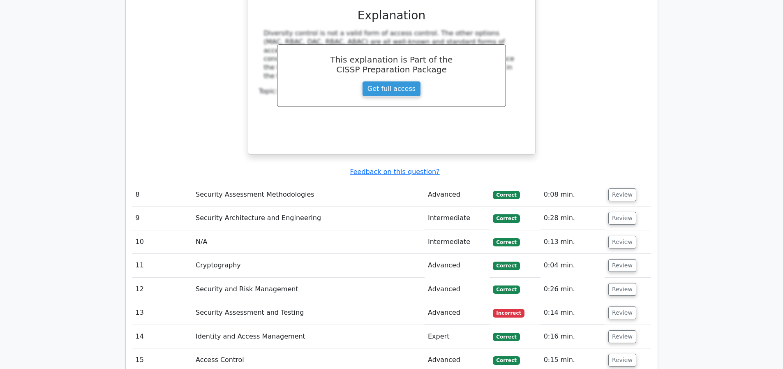
scroll to position [2041, 0]
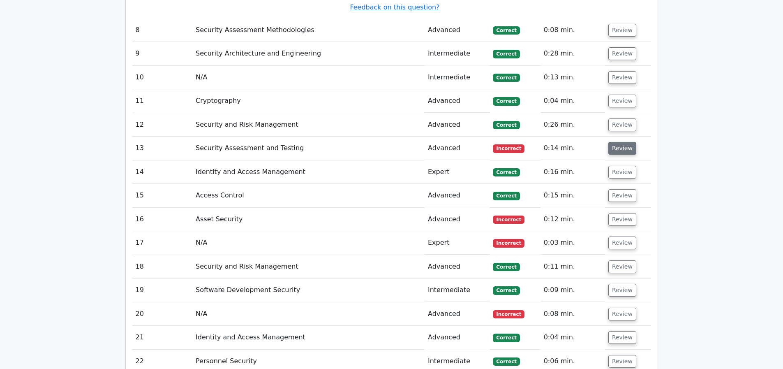
click at [618, 151] on button "Review" at bounding box center [622, 148] width 28 height 13
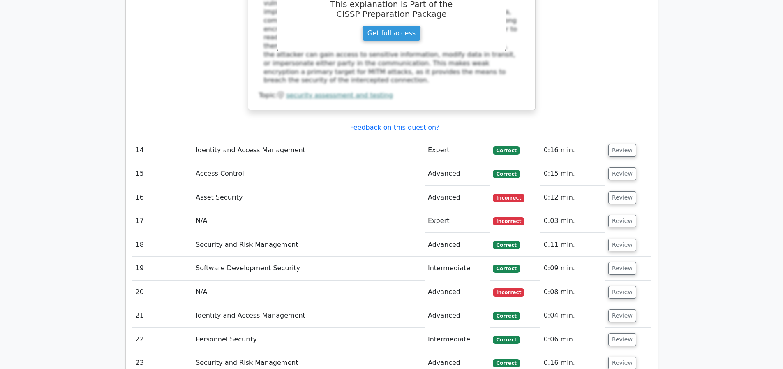
scroll to position [2420, 0]
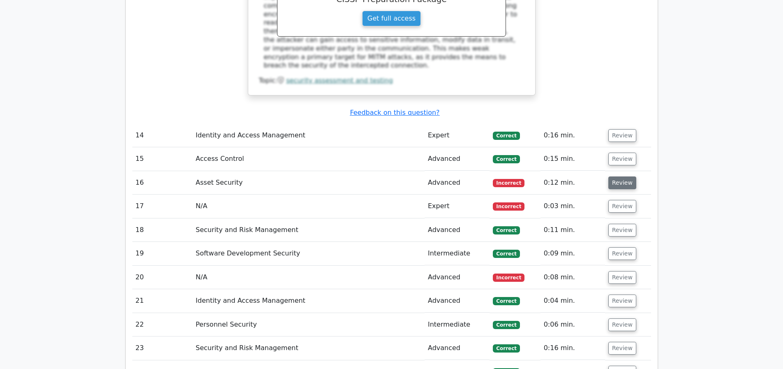
click at [629, 182] on button "Review" at bounding box center [622, 182] width 28 height 13
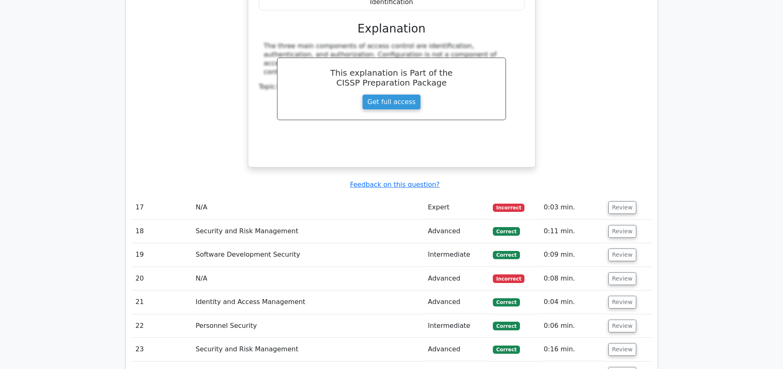
scroll to position [2834, 0]
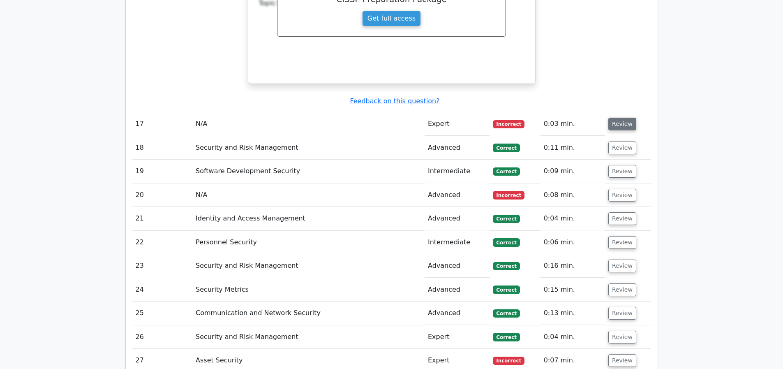
click at [626, 126] on button "Review" at bounding box center [622, 124] width 28 height 13
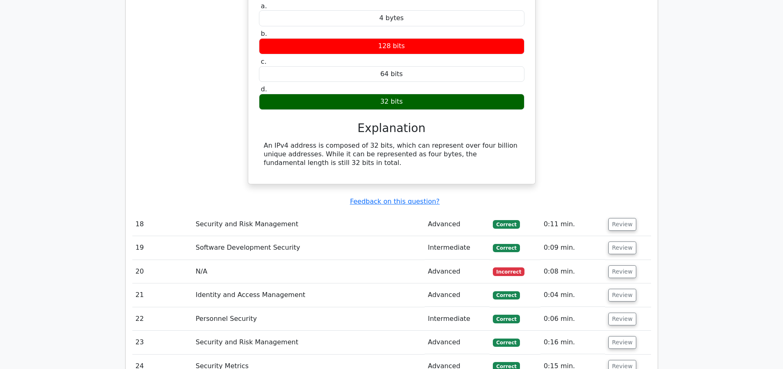
scroll to position [3082, 0]
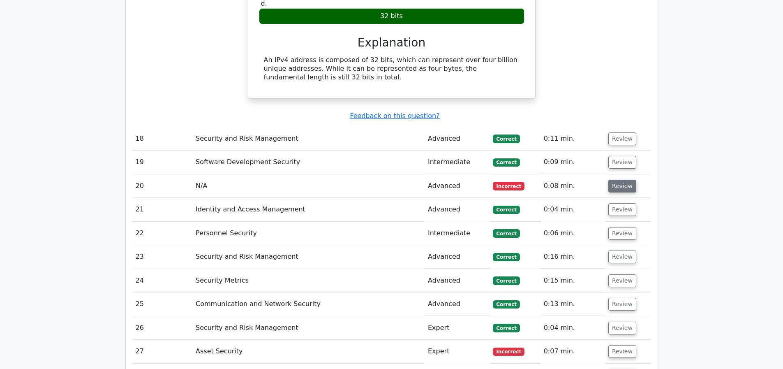
click at [618, 183] on button "Review" at bounding box center [622, 186] width 28 height 13
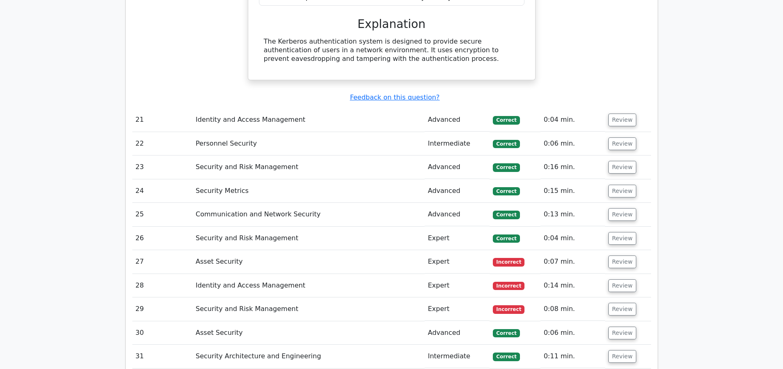
scroll to position [3454, 0]
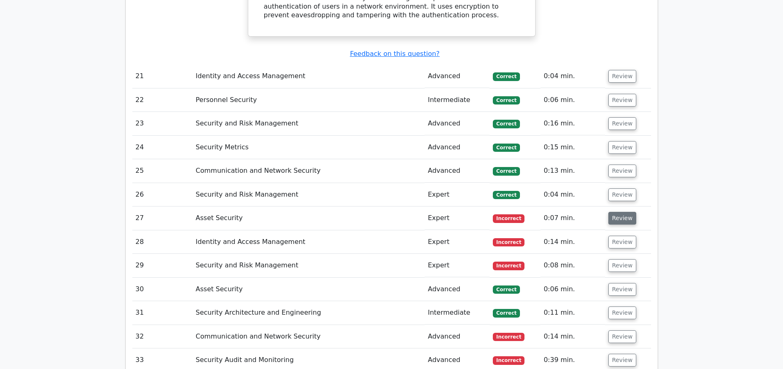
click at [628, 222] on button "Review" at bounding box center [622, 218] width 28 height 13
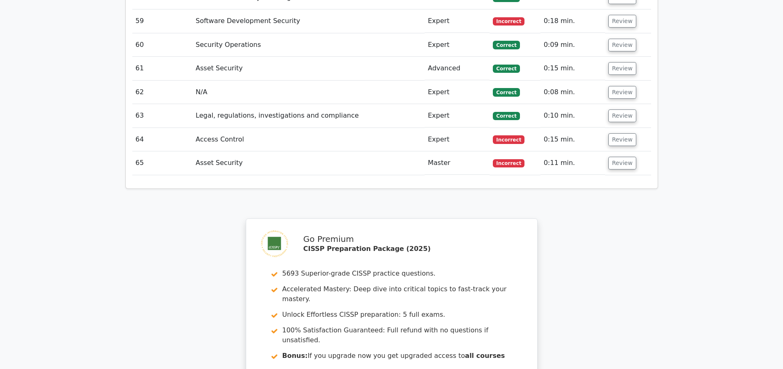
scroll to position [4907, 0]
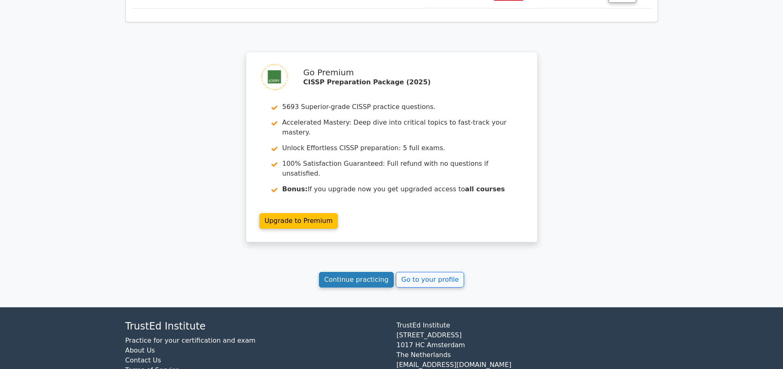
click at [338, 286] on link "Continue practicing" at bounding box center [356, 280] width 75 height 16
